Goal: Information Seeking & Learning: Compare options

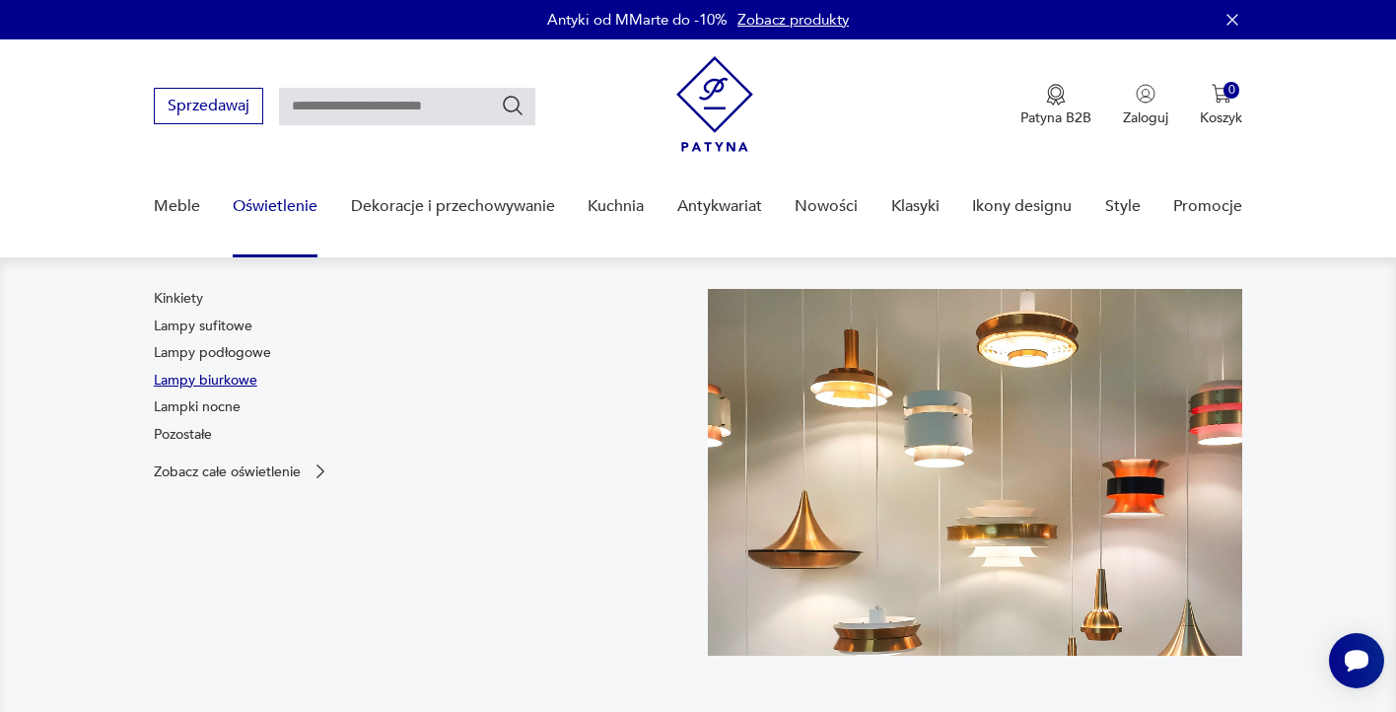
click at [211, 372] on link "Lampy biurkowe" at bounding box center [206, 381] width 104 height 20
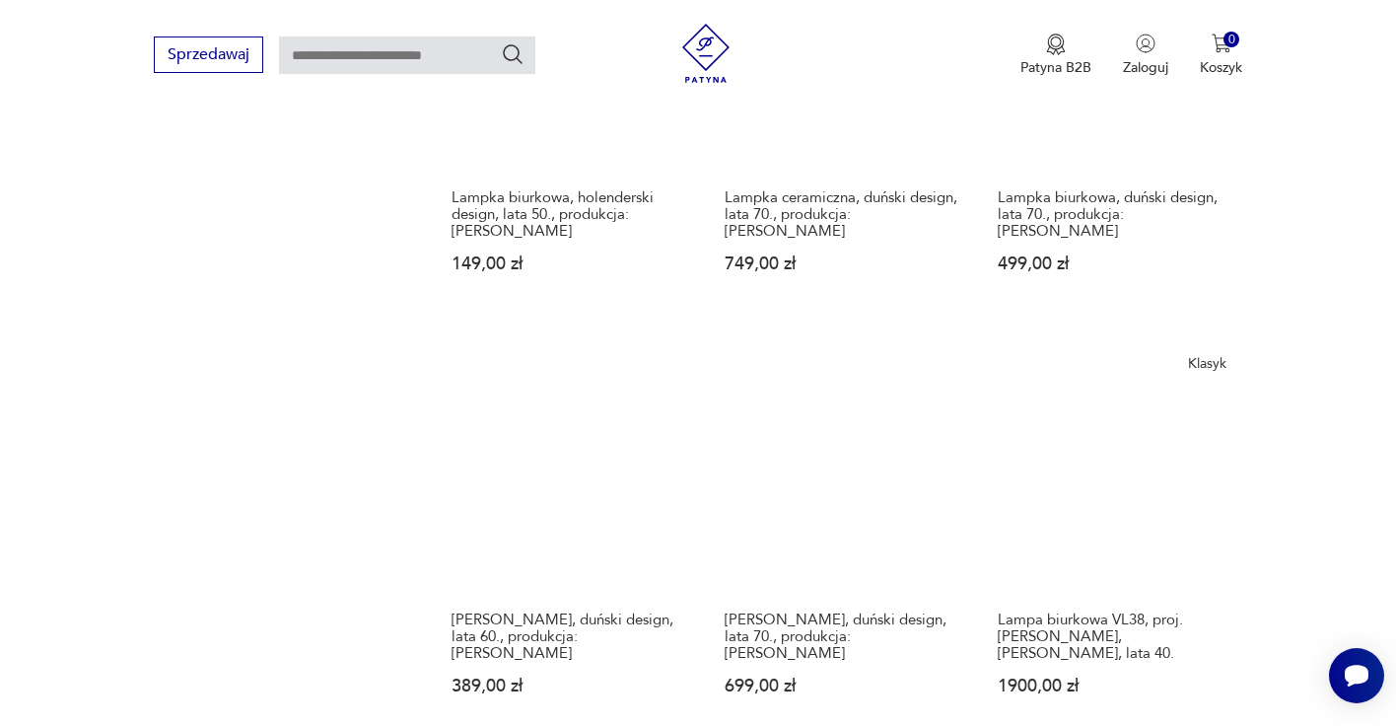
scroll to position [2691, 0]
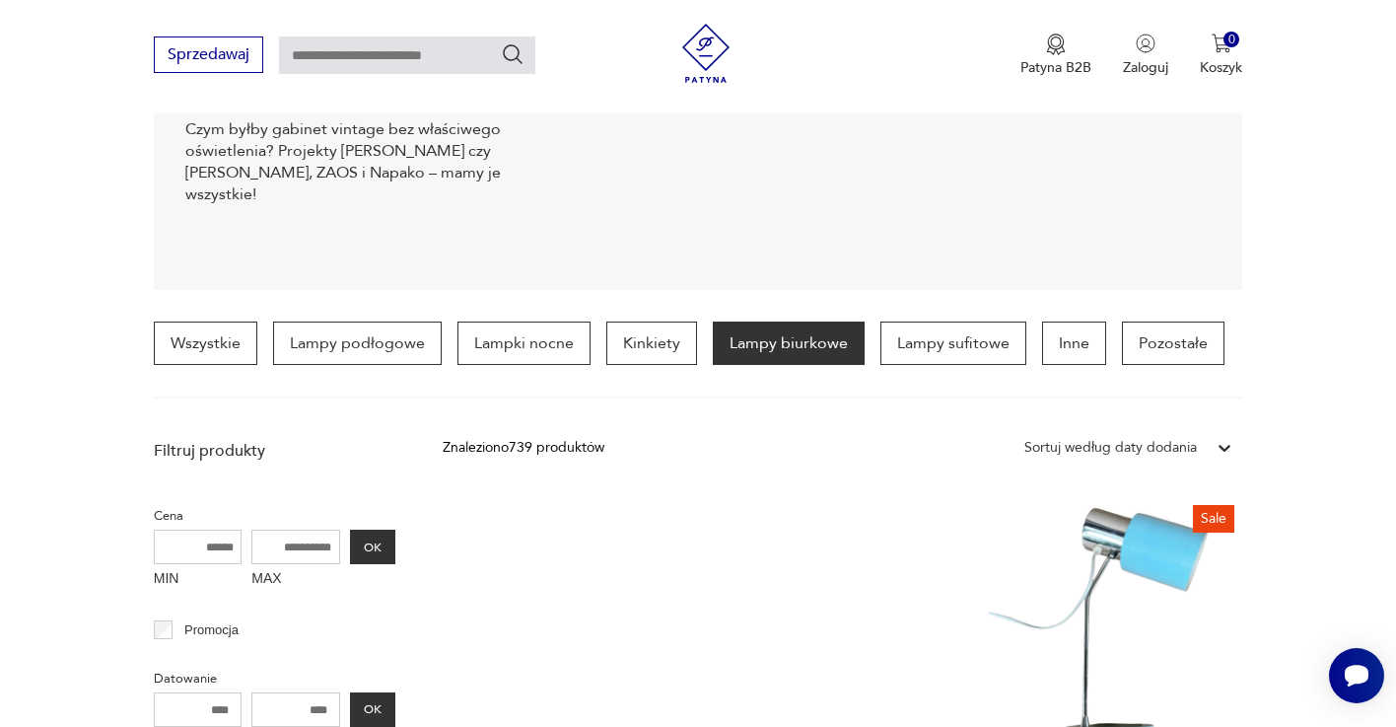
scroll to position [366, 0]
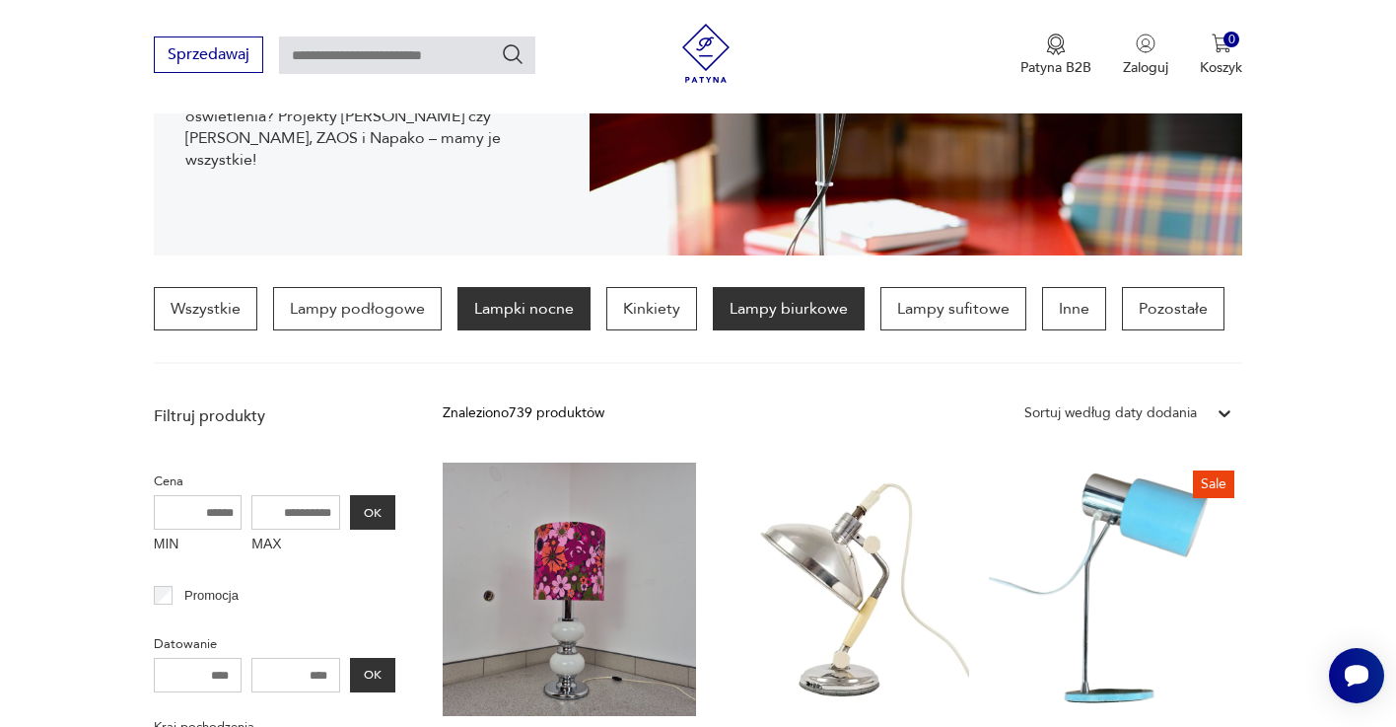
click at [475, 315] on p "Lampki nocne" at bounding box center [524, 308] width 133 height 43
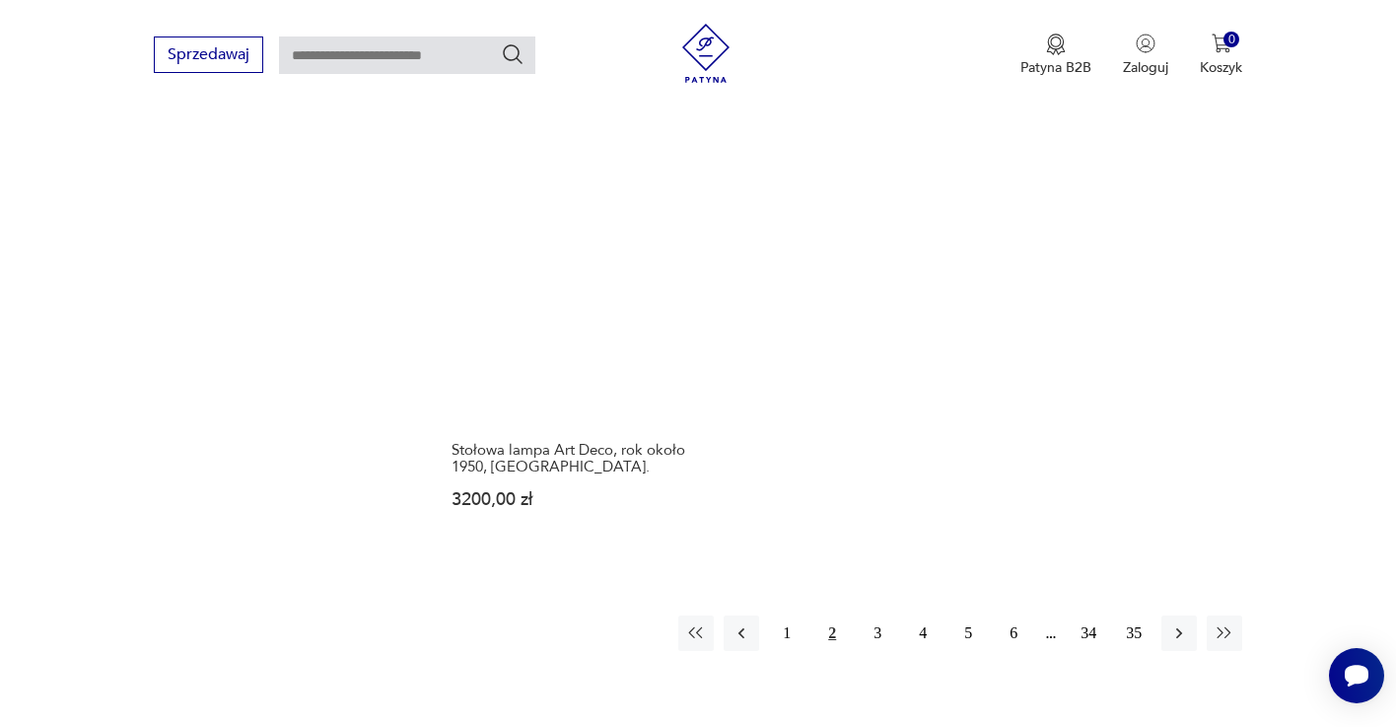
scroll to position [2930, 0]
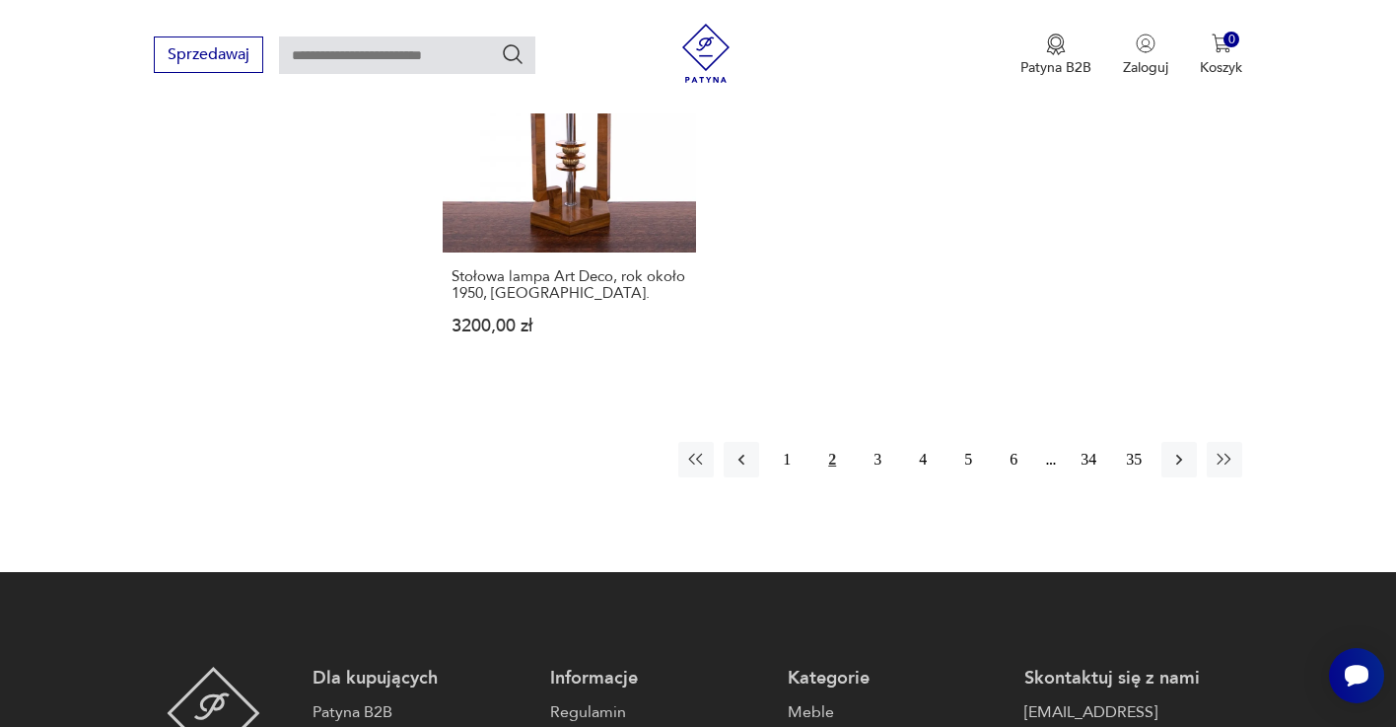
click at [834, 442] on button "2" at bounding box center [832, 459] width 35 height 35
click at [875, 442] on button "3" at bounding box center [877, 459] width 35 height 35
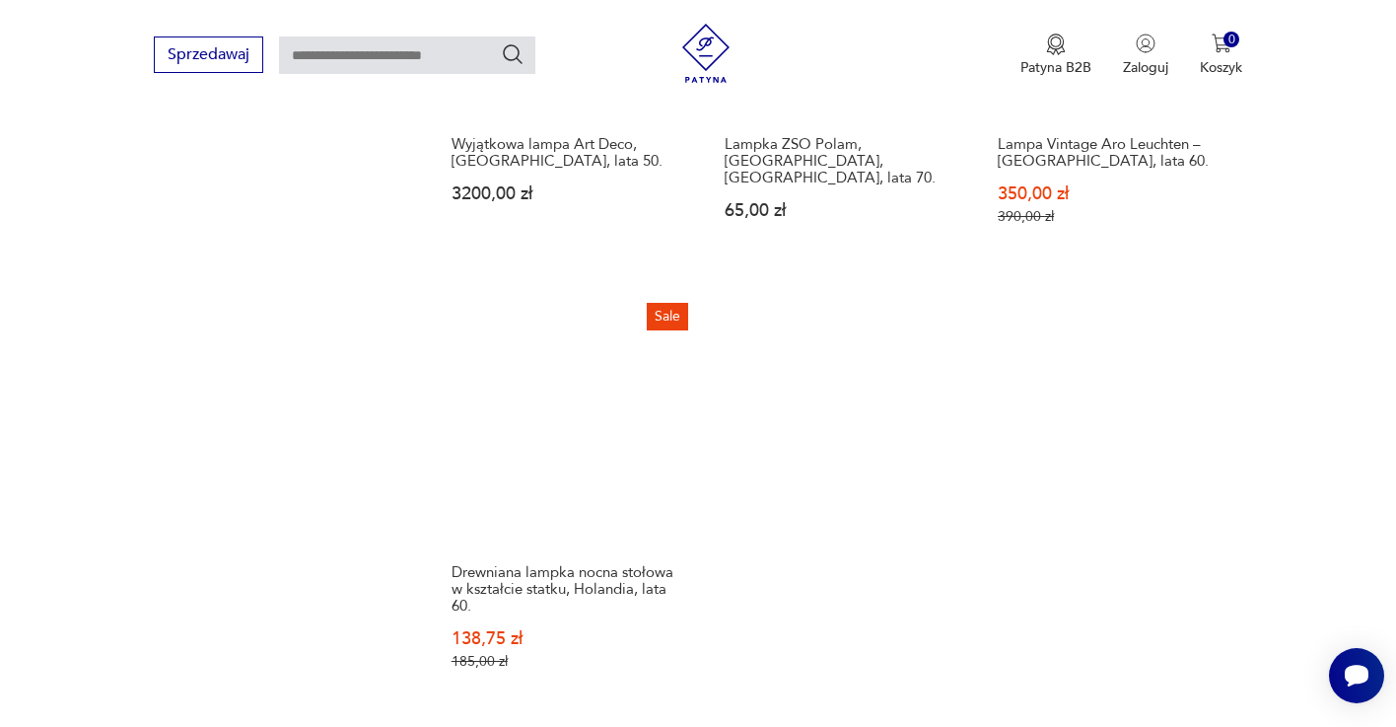
scroll to position [2930, 0]
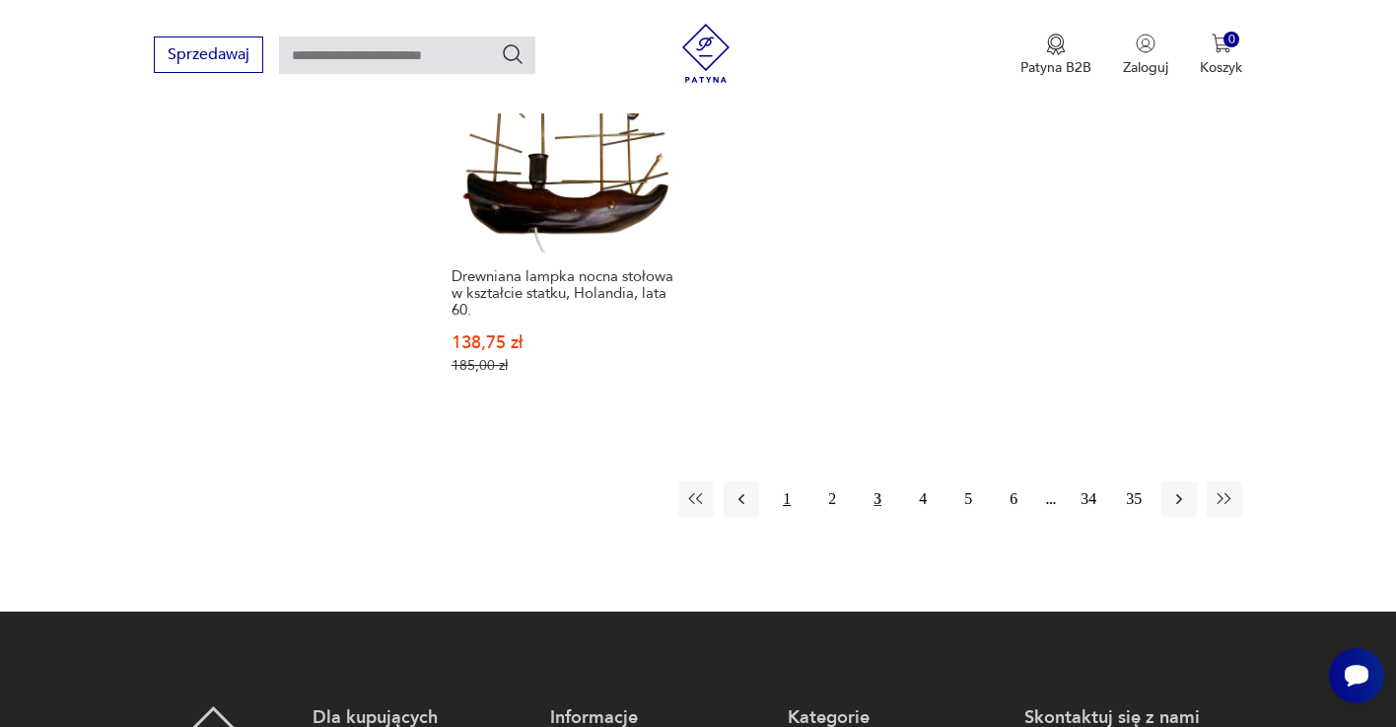
click at [782, 481] on button "1" at bounding box center [786, 498] width 35 height 35
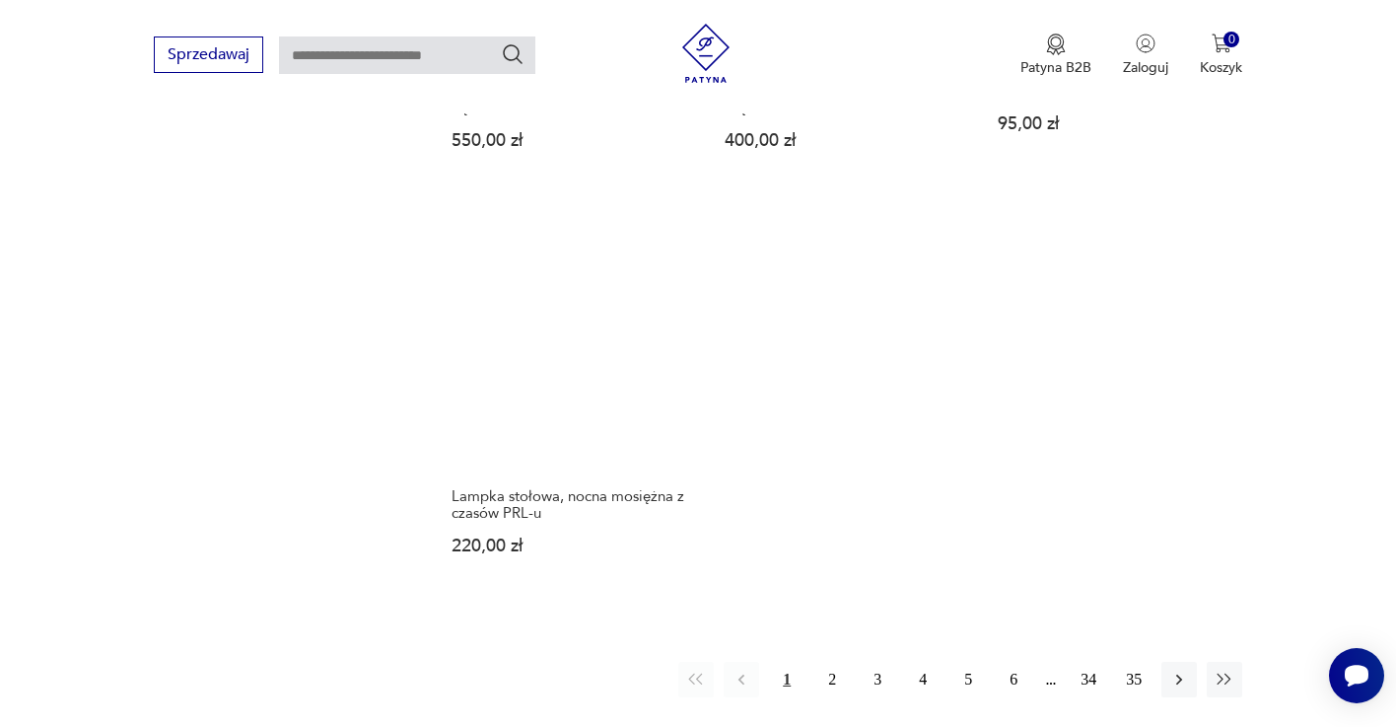
scroll to position [2732, 0]
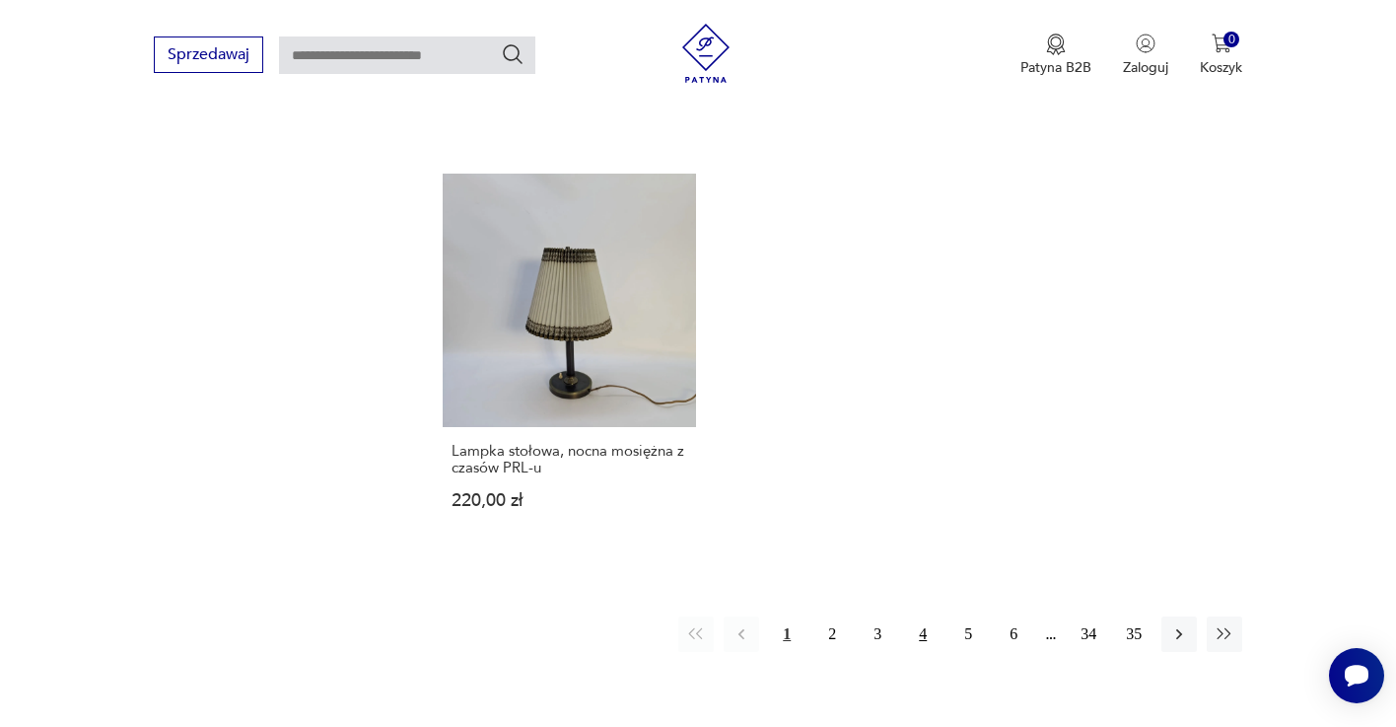
click at [920, 616] on button "4" at bounding box center [922, 633] width 35 height 35
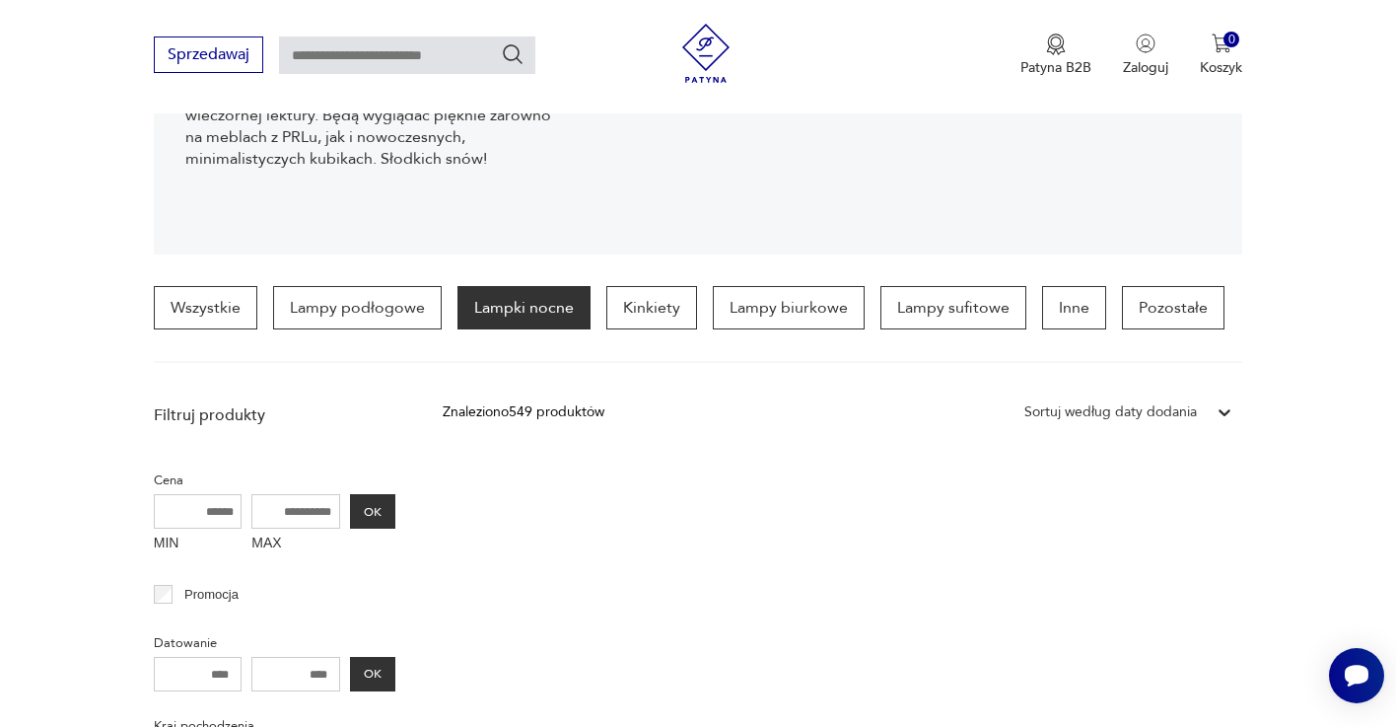
scroll to position [366, 0]
